Goal: Complete application form

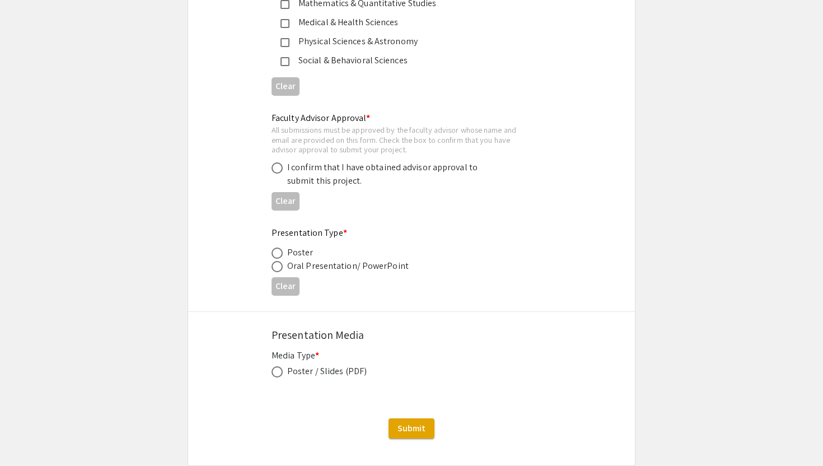
scroll to position [1681, 0]
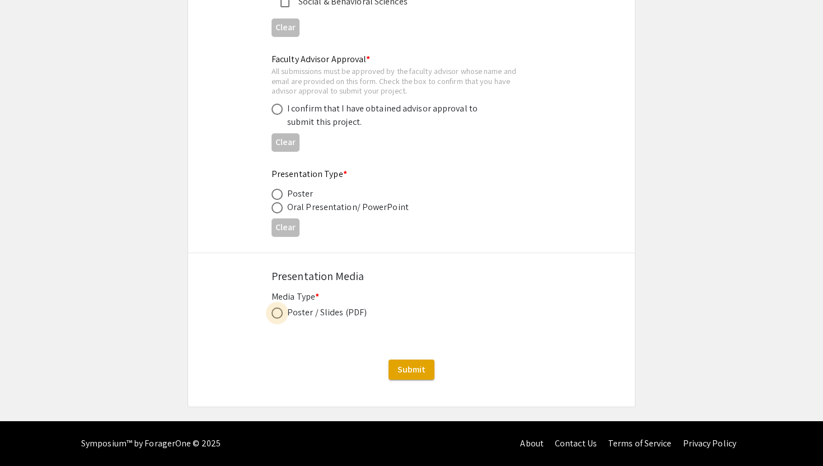
click at [280, 315] on span at bounding box center [276, 312] width 11 height 11
click at [280, 315] on input "radio" at bounding box center [276, 312] width 11 height 11
radio input "true"
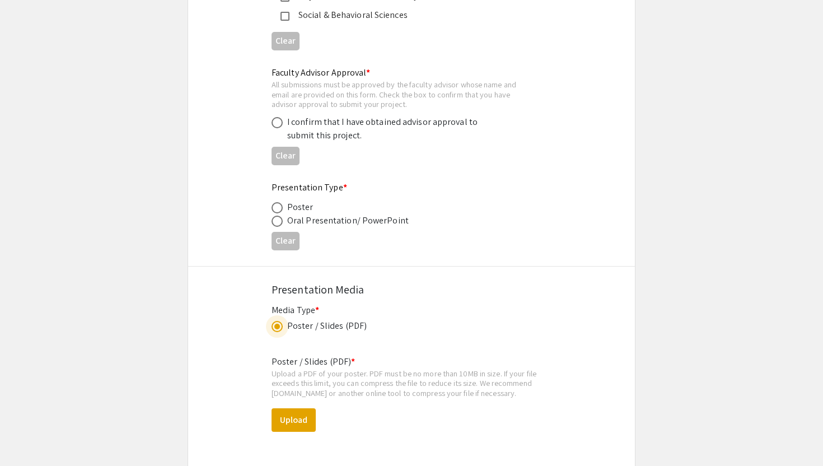
scroll to position [1669, 0]
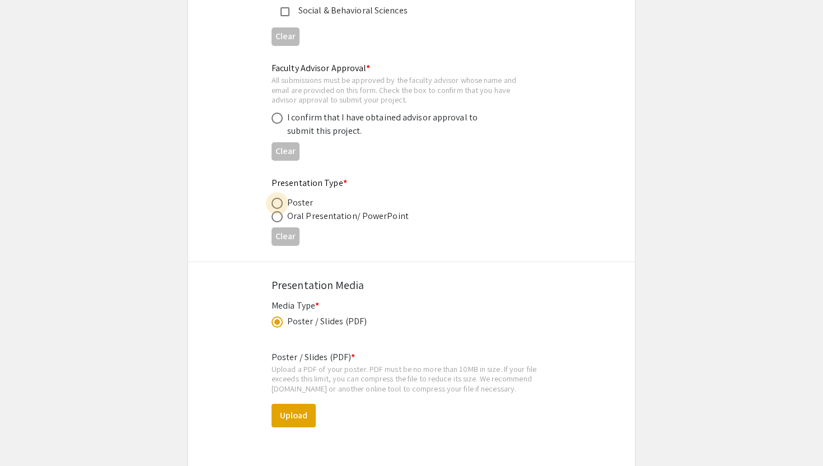
click at [276, 204] on span at bounding box center [276, 203] width 11 height 11
click at [276, 204] on input "radio" at bounding box center [276, 203] width 11 height 11
radio input "true"
click at [272, 119] on span at bounding box center [276, 118] width 11 height 11
click at [272, 119] on input "radio" at bounding box center [276, 118] width 11 height 11
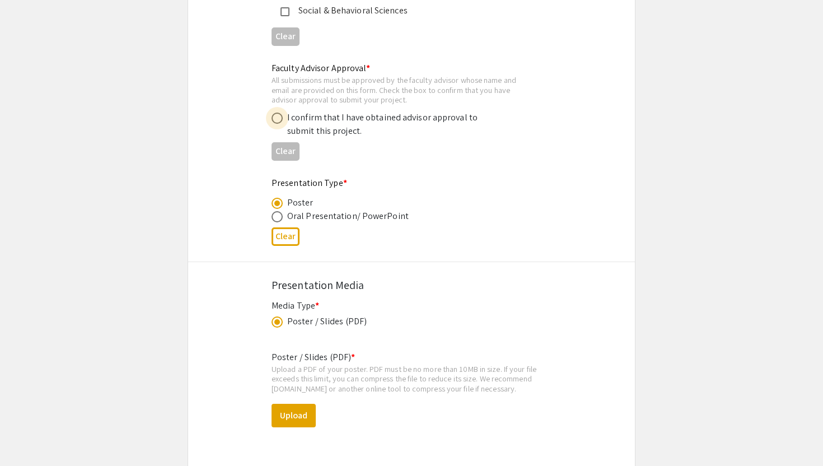
radio input "true"
click at [273, 323] on span at bounding box center [276, 321] width 11 height 11
click at [273, 323] on input "radio" at bounding box center [276, 321] width 11 height 11
click at [296, 421] on button "Upload" at bounding box center [293, 416] width 44 height 24
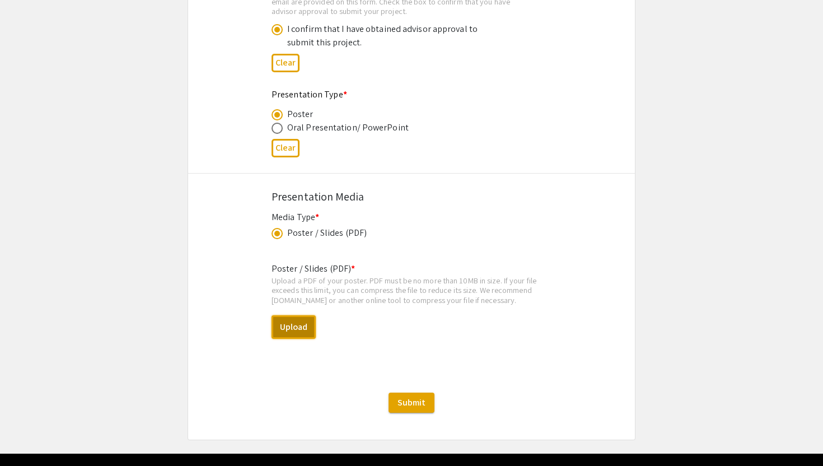
scroll to position [1758, 0]
